Goal: Information Seeking & Learning: Learn about a topic

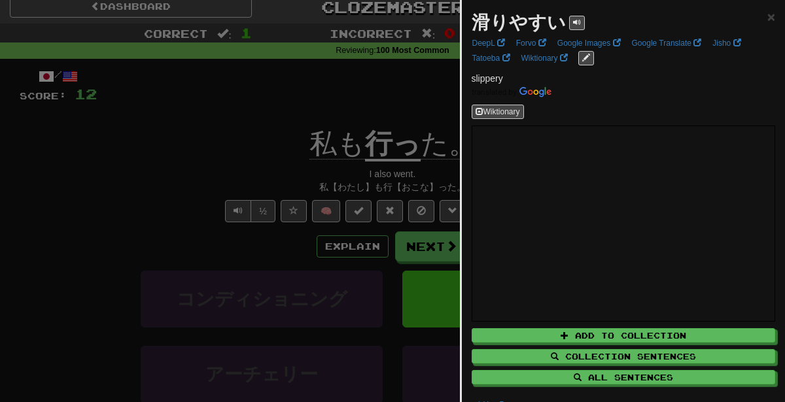
scroll to position [12, 0]
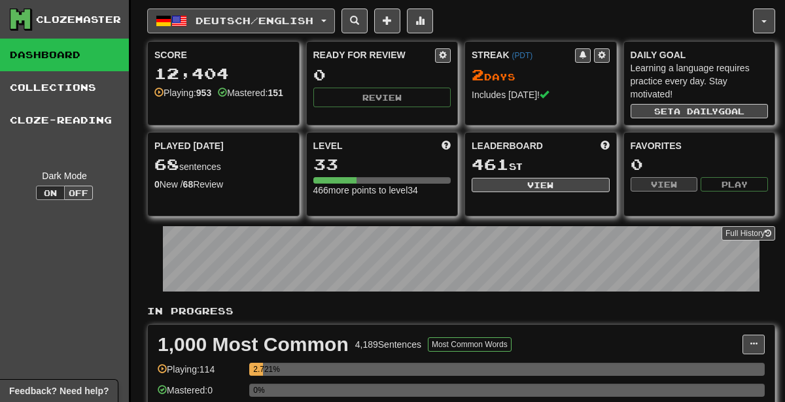
click at [210, 23] on span "Deutsch / English" at bounding box center [255, 20] width 118 height 11
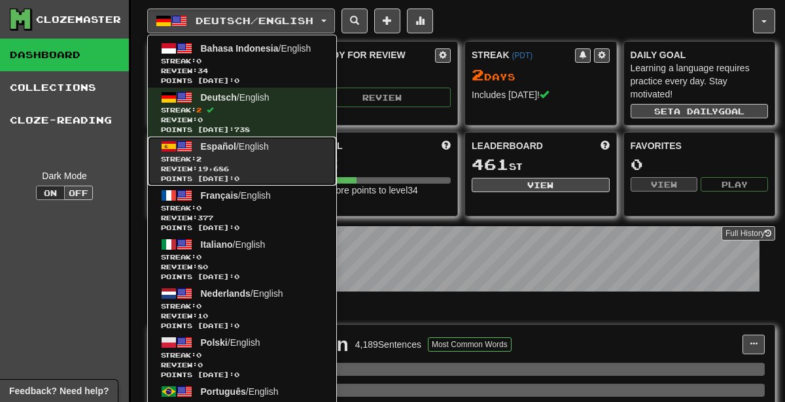
click at [217, 148] on span "Español" at bounding box center [218, 146] width 35 height 10
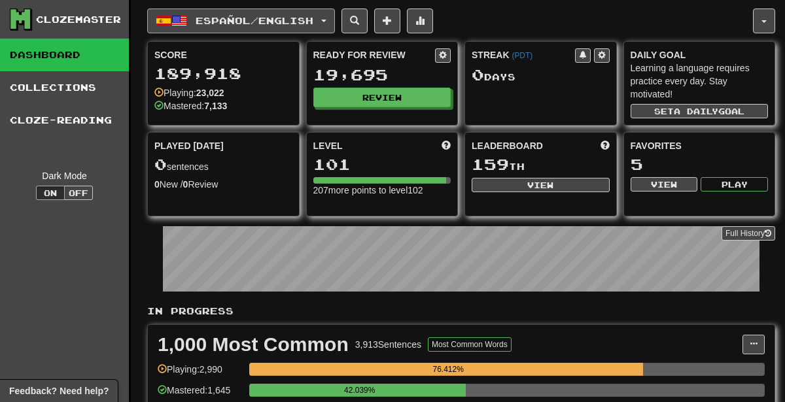
click at [206, 22] on span "Español / English" at bounding box center [255, 20] width 118 height 11
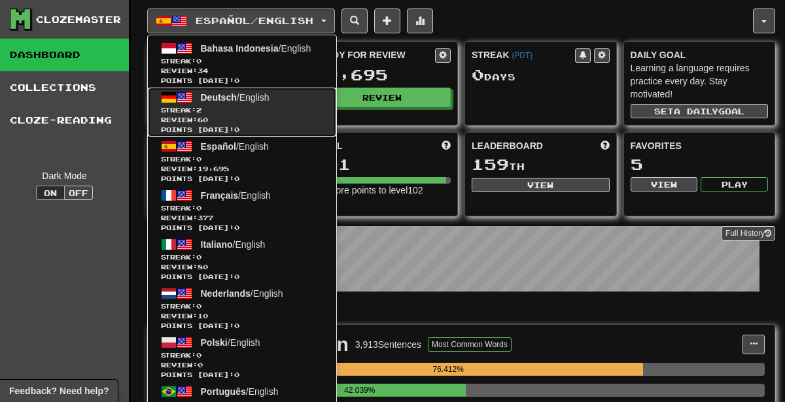
click at [223, 105] on span "Streak: 2" at bounding box center [242, 110] width 162 height 10
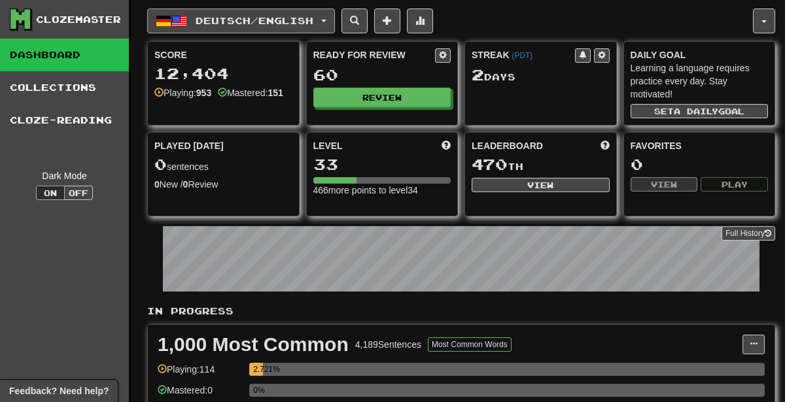
click at [225, 13] on button "Deutsch / English" at bounding box center [241, 21] width 188 height 25
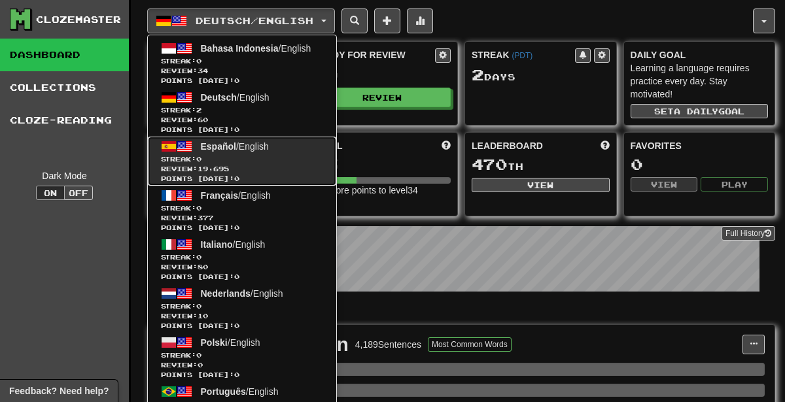
click at [282, 144] on link "Español / English Streak: 0 Review: 19,695 Points today: 0" at bounding box center [242, 161] width 188 height 49
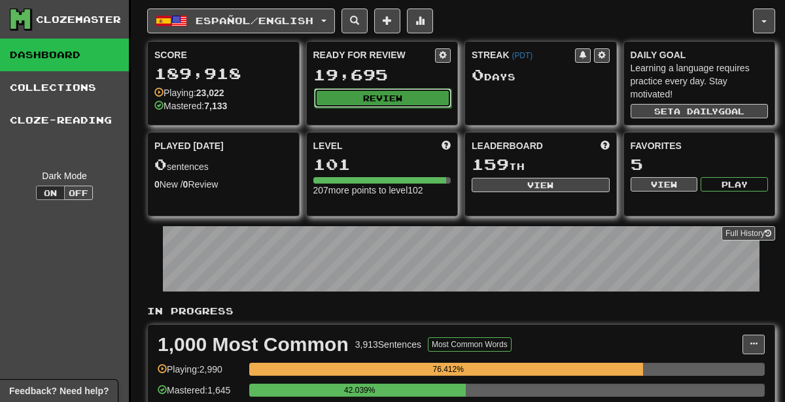
click at [406, 98] on button "Review" at bounding box center [383, 98] width 138 height 20
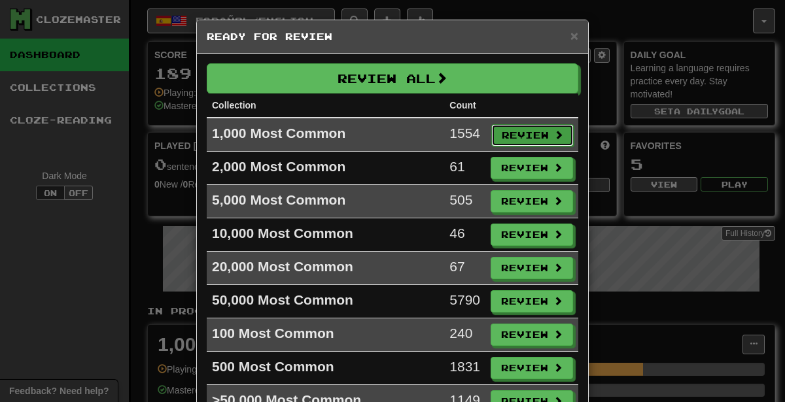
click at [529, 133] on button "Review" at bounding box center [532, 135] width 82 height 22
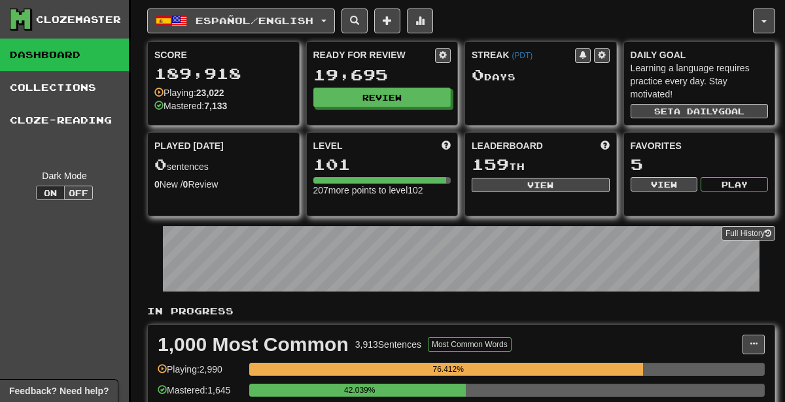
select select "********"
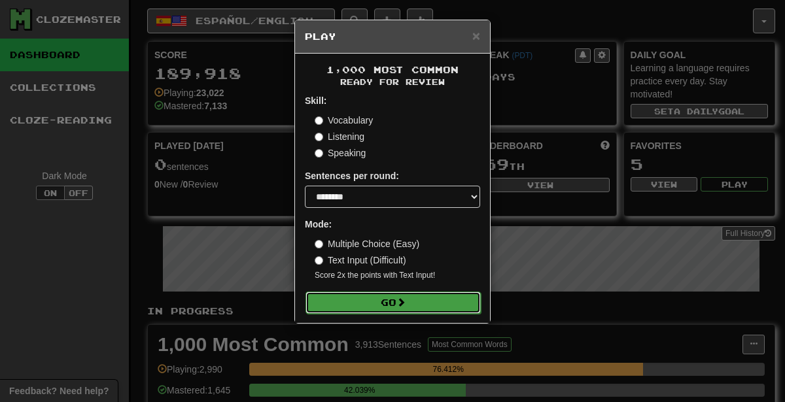
click at [427, 307] on button "Go" at bounding box center [393, 303] width 175 height 22
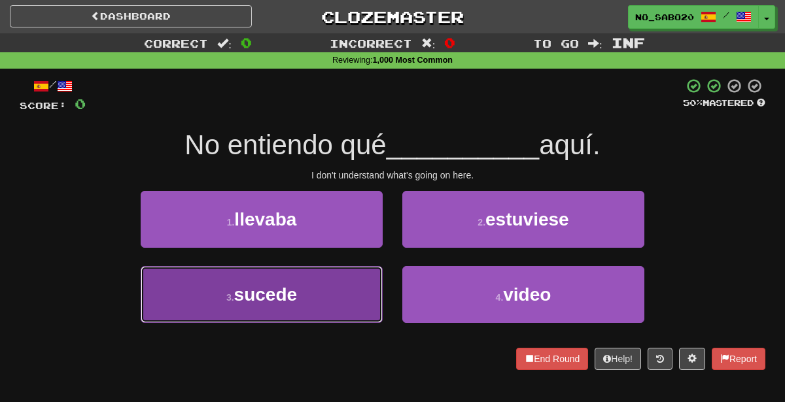
click at [308, 311] on button "3 . sucede" at bounding box center [262, 294] width 242 height 57
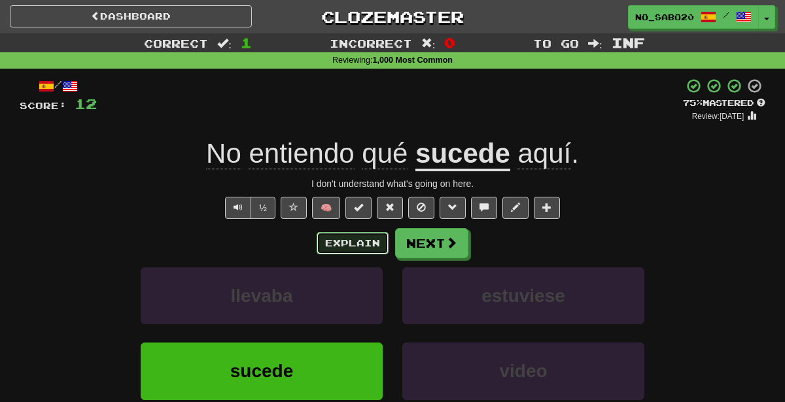
click at [351, 235] on button "Explain" at bounding box center [353, 243] width 72 height 22
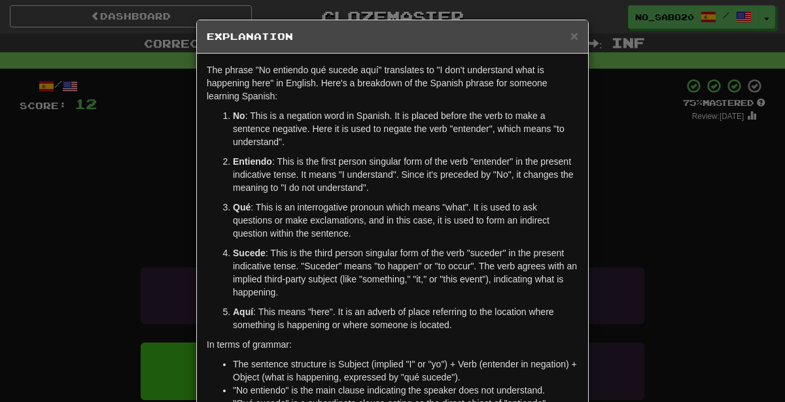
click at [656, 244] on div "× Explanation The phrase "No entiendo qué sucede aquí" translates to "I don't u…" at bounding box center [392, 201] width 785 height 402
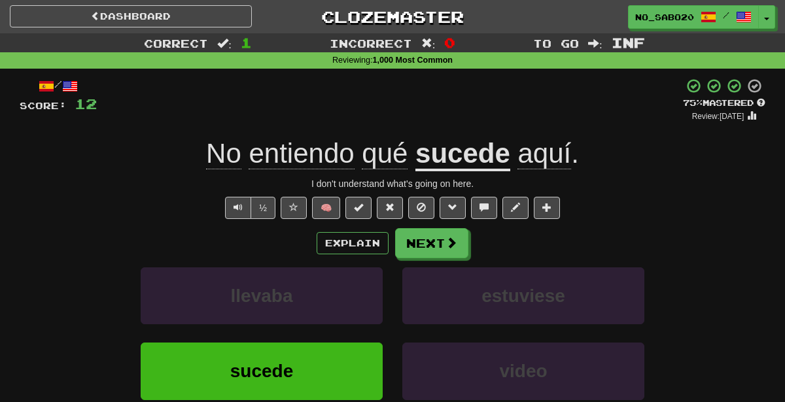
click at [656, 244] on div "Explain Next" at bounding box center [393, 243] width 746 height 30
click at [421, 239] on button "Next" at bounding box center [432, 244] width 73 height 30
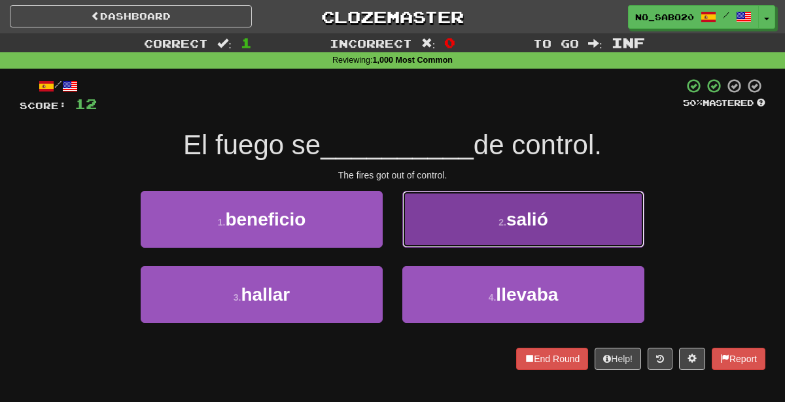
click at [437, 217] on button "2 . salió" at bounding box center [523, 219] width 242 height 57
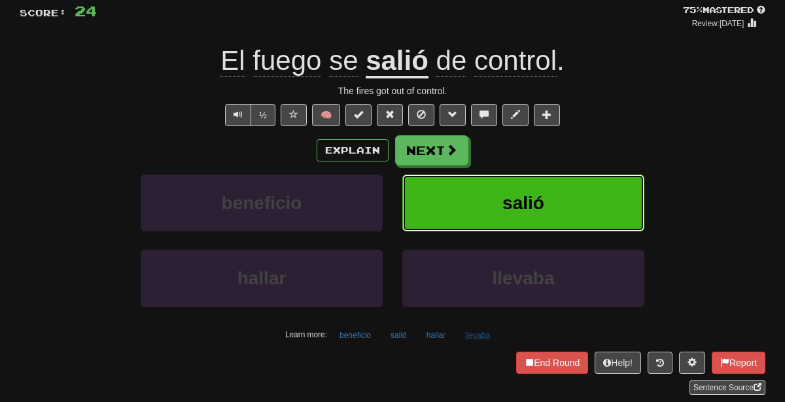
scroll to position [100, 0]
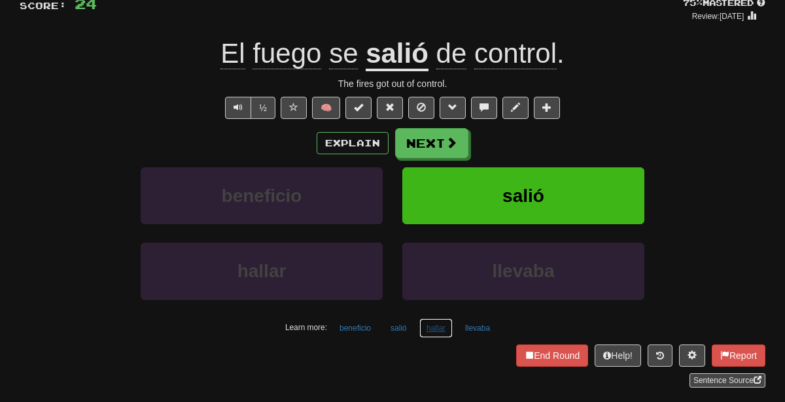
click at [439, 324] on button "hallar" at bounding box center [435, 329] width 33 height 20
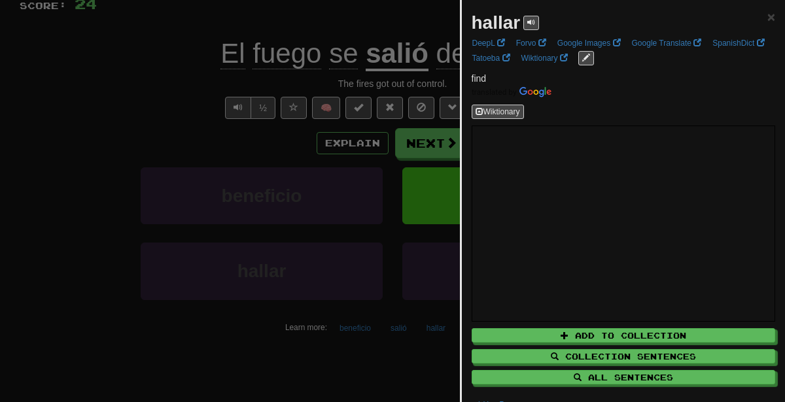
click at [305, 303] on div at bounding box center [392, 201] width 785 height 402
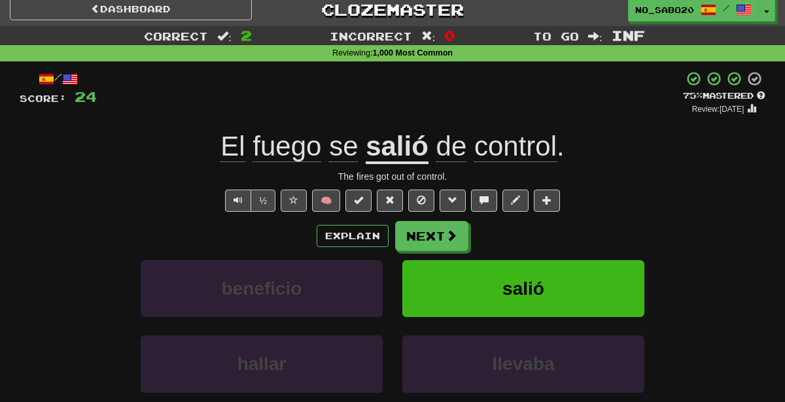
scroll to position [1, 0]
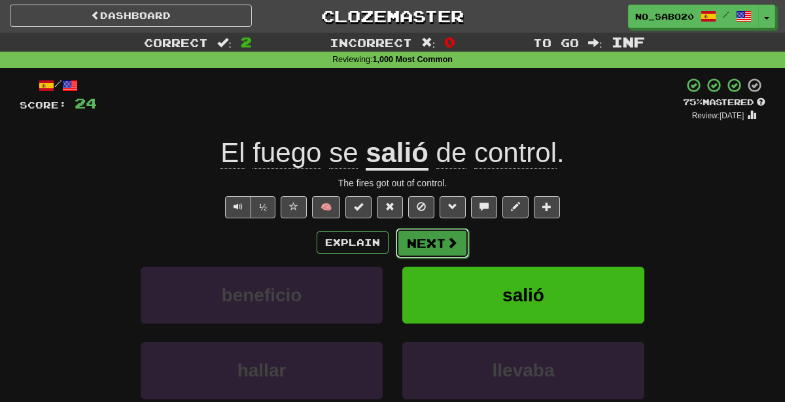
click at [442, 243] on button "Next" at bounding box center [432, 243] width 73 height 30
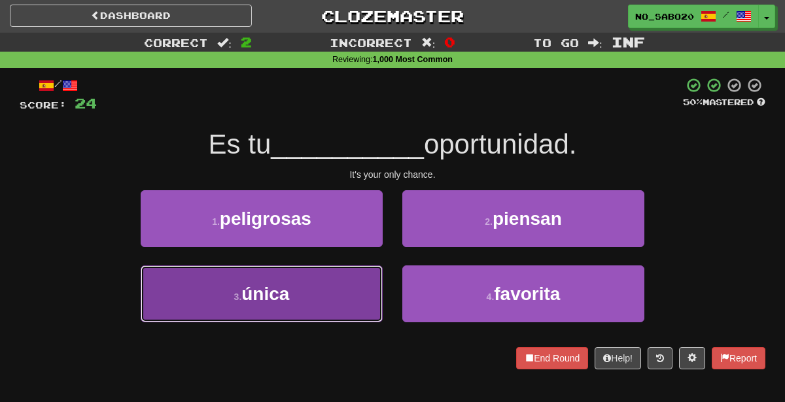
click at [319, 296] on button "3 . única" at bounding box center [262, 294] width 242 height 57
